Goal: Find specific page/section: Find specific page/section

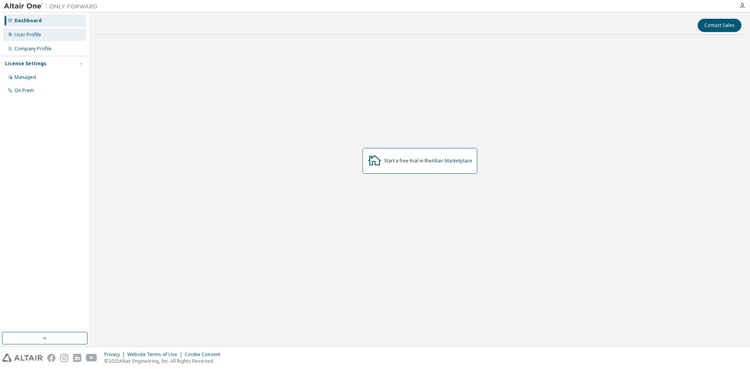
click at [43, 36] on div "User Profile" at bounding box center [44, 35] width 83 height 12
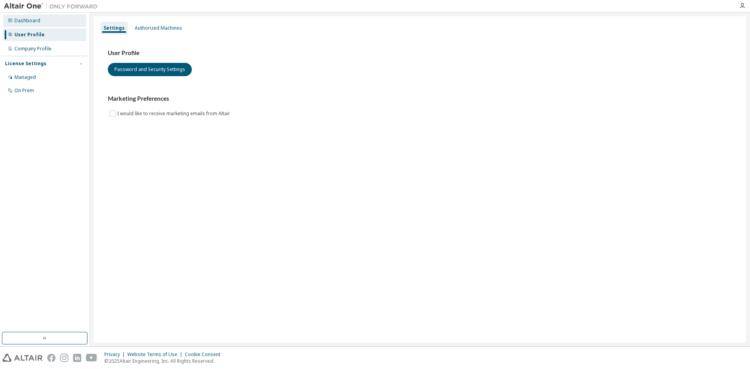
click at [37, 19] on div "Dashboard" at bounding box center [27, 21] width 26 height 6
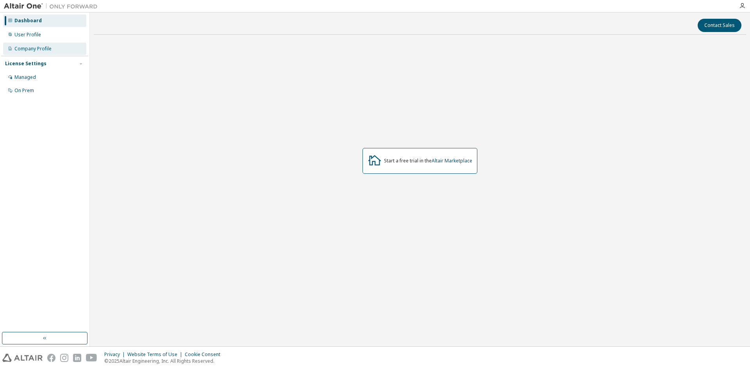
click at [37, 46] on div "Company Profile" at bounding box center [32, 49] width 37 height 6
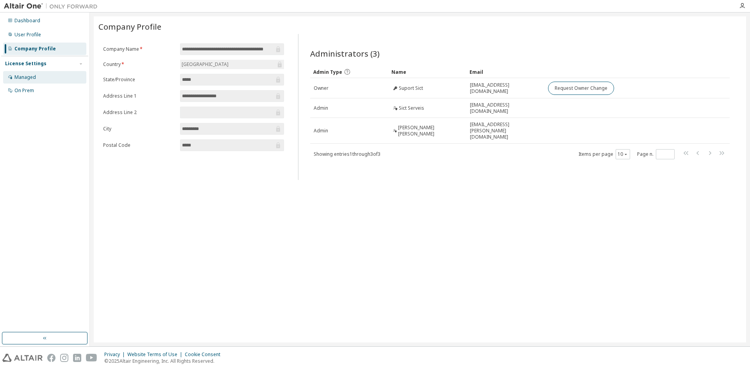
click at [34, 73] on div "Managed" at bounding box center [44, 77] width 83 height 12
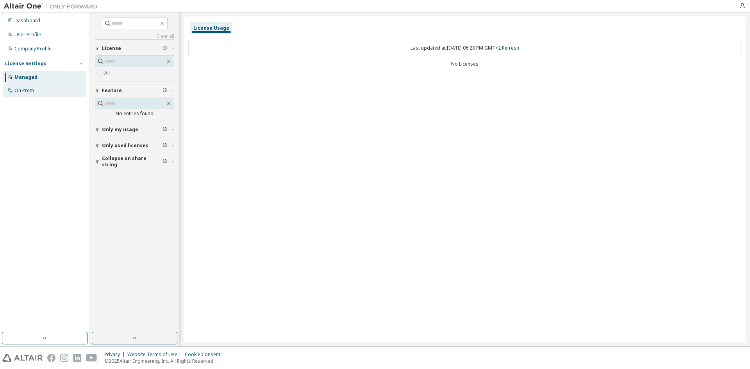
click at [32, 86] on div "On Prem" at bounding box center [44, 90] width 83 height 12
